Goal: Task Accomplishment & Management: Use online tool/utility

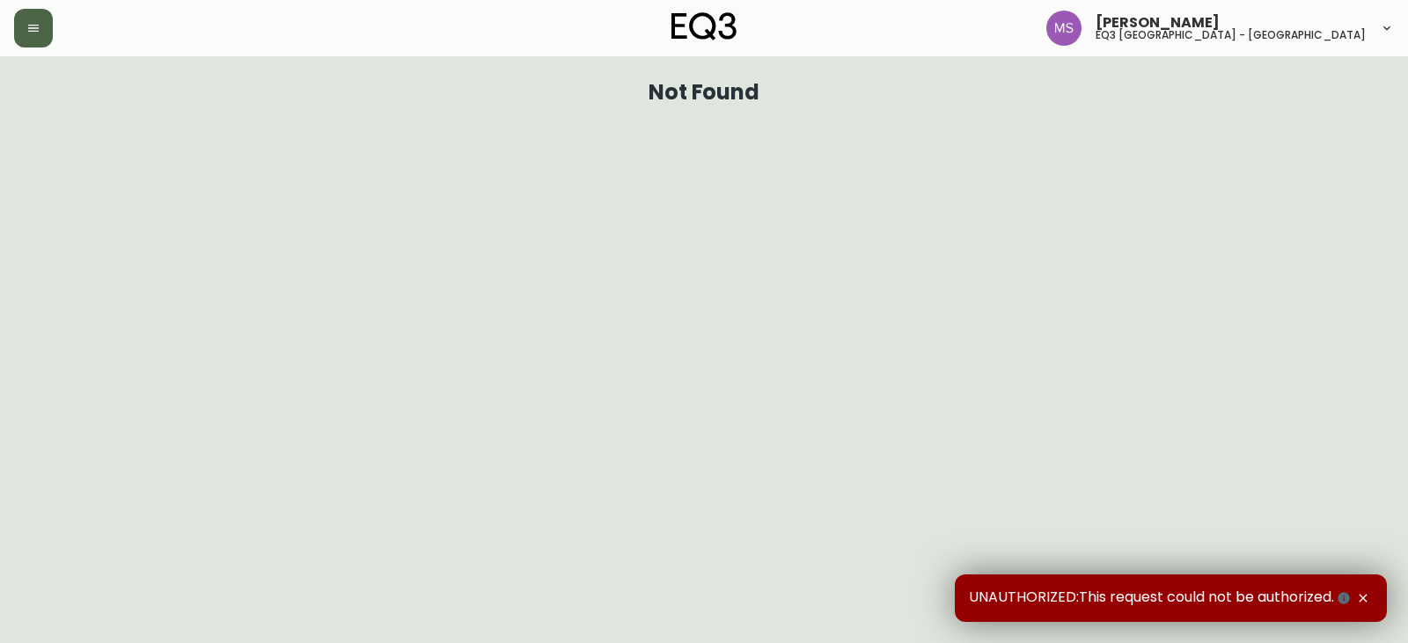
click at [41, 40] on button "button" at bounding box center [33, 28] width 39 height 39
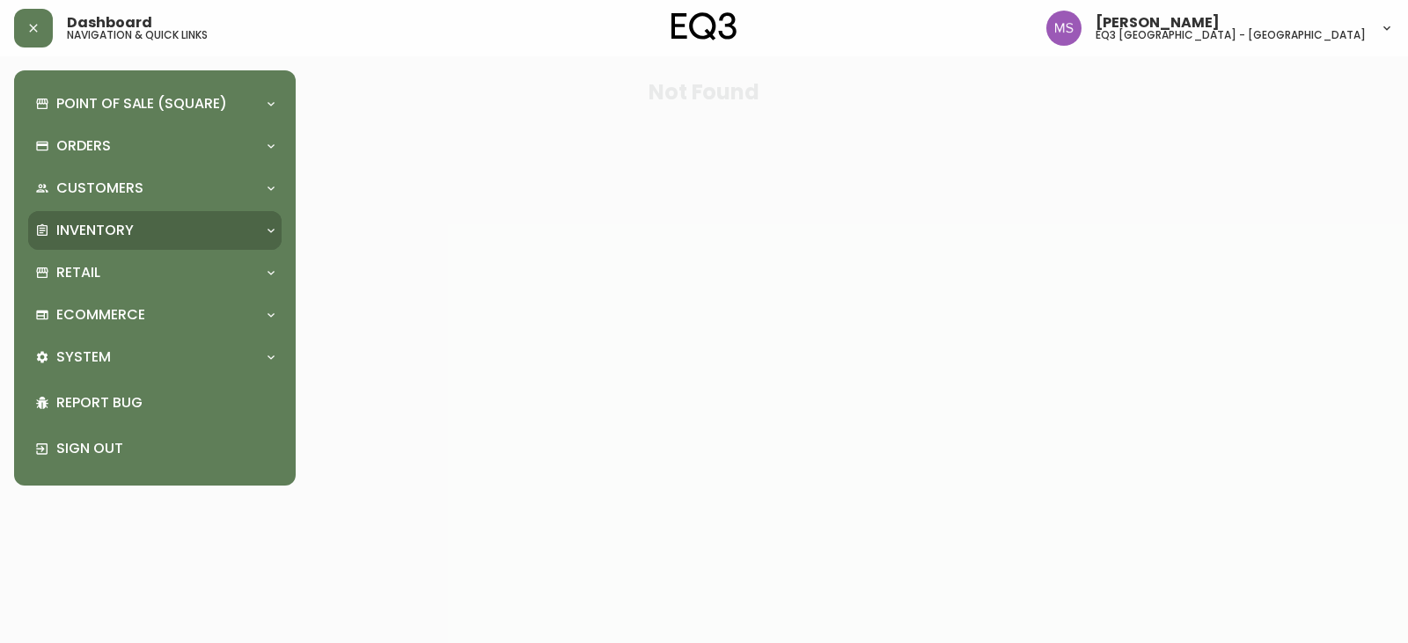
click at [136, 227] on div "Inventory" at bounding box center [146, 230] width 222 height 19
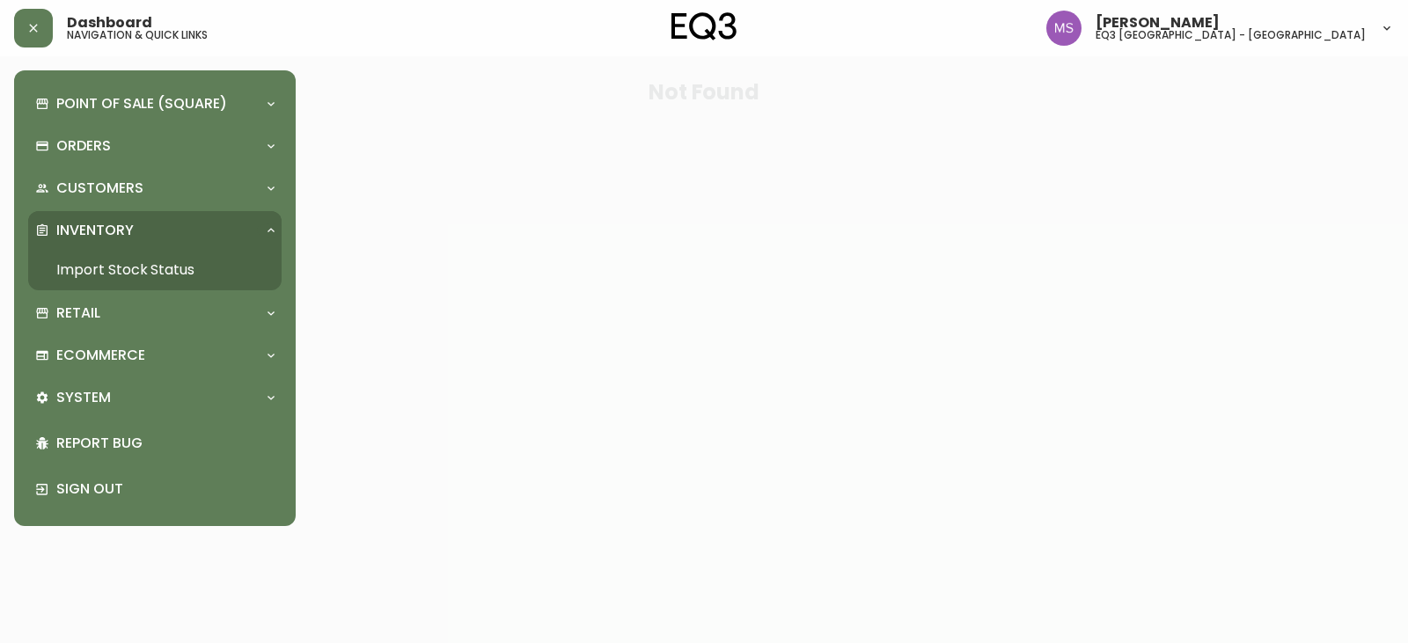
click at [178, 253] on link "Import Stock Status" at bounding box center [154, 270] width 253 height 40
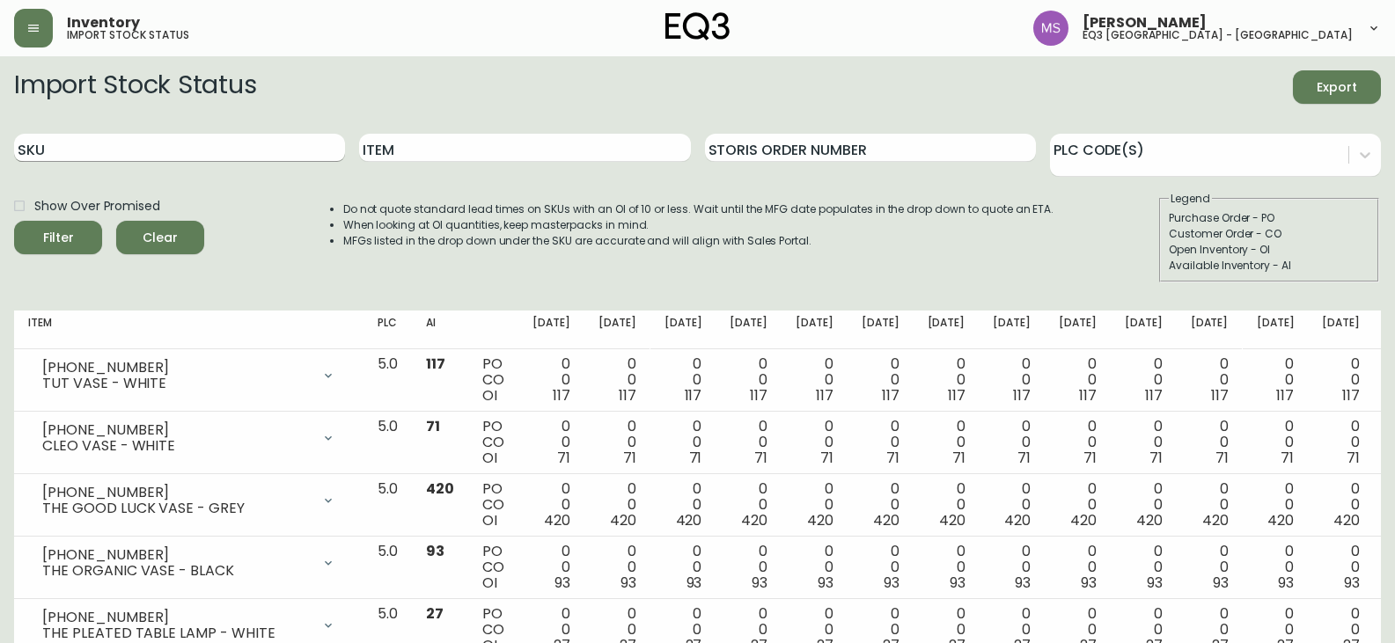
click at [189, 147] on input "SKU" at bounding box center [179, 148] width 331 height 28
paste input "[PHONE_NUMBER]"
type input "[PHONE_NUMBER]"
click at [14, 221] on button "Filter" at bounding box center [58, 237] width 88 height 33
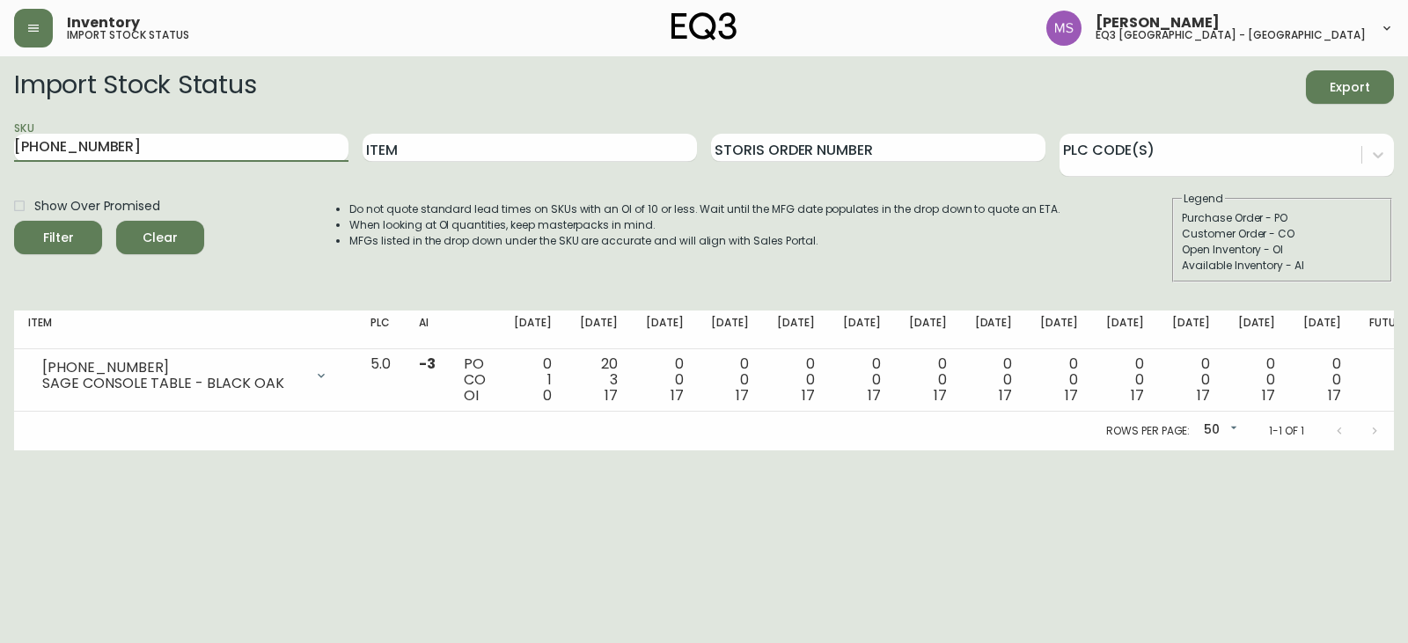
drag, startPoint x: 218, startPoint y: 155, endPoint x: 6, endPoint y: 131, distance: 213.4
click at [0, 134] on main "Import Stock Status Export SKU [PHONE_NUMBER] Item Storis Order Number PLC Code…" at bounding box center [704, 253] width 1408 height 394
click at [630, 141] on input "Item" at bounding box center [530, 148] width 334 height 28
type input "[PERSON_NAME]"
click at [14, 221] on button "Filter" at bounding box center [58, 237] width 88 height 33
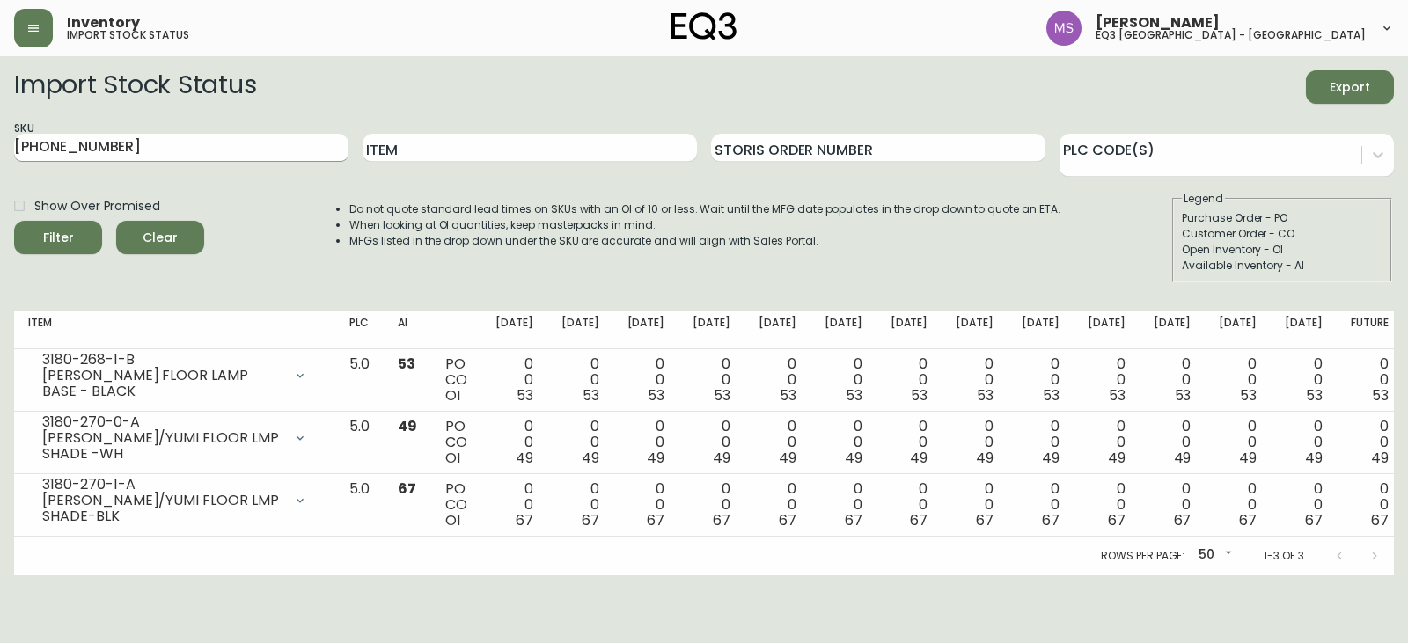
click at [165, 146] on input "[PHONE_NUMBER]" at bounding box center [181, 148] width 334 height 28
click at [14, 221] on button "Filter" at bounding box center [58, 237] width 88 height 33
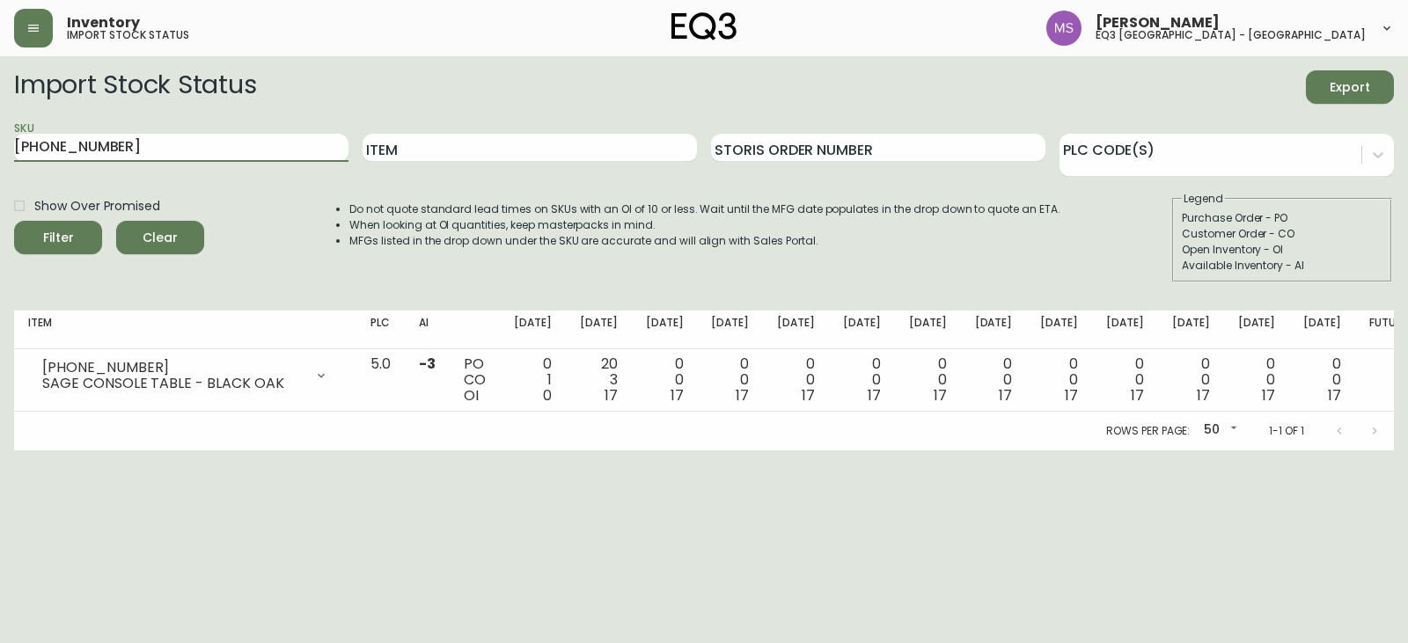
drag, startPoint x: 113, startPoint y: 147, endPoint x: 0, endPoint y: 187, distance: 119.4
click at [0, 187] on main "Import Stock Status Export SKU [PHONE_NUMBER] Item Storis Order Number PLC Code…" at bounding box center [704, 253] width 1408 height 394
paste input "0"
type input "[PHONE_NUMBER]"
click at [14, 221] on button "Filter" at bounding box center [58, 237] width 88 height 33
